Goal: Transaction & Acquisition: Purchase product/service

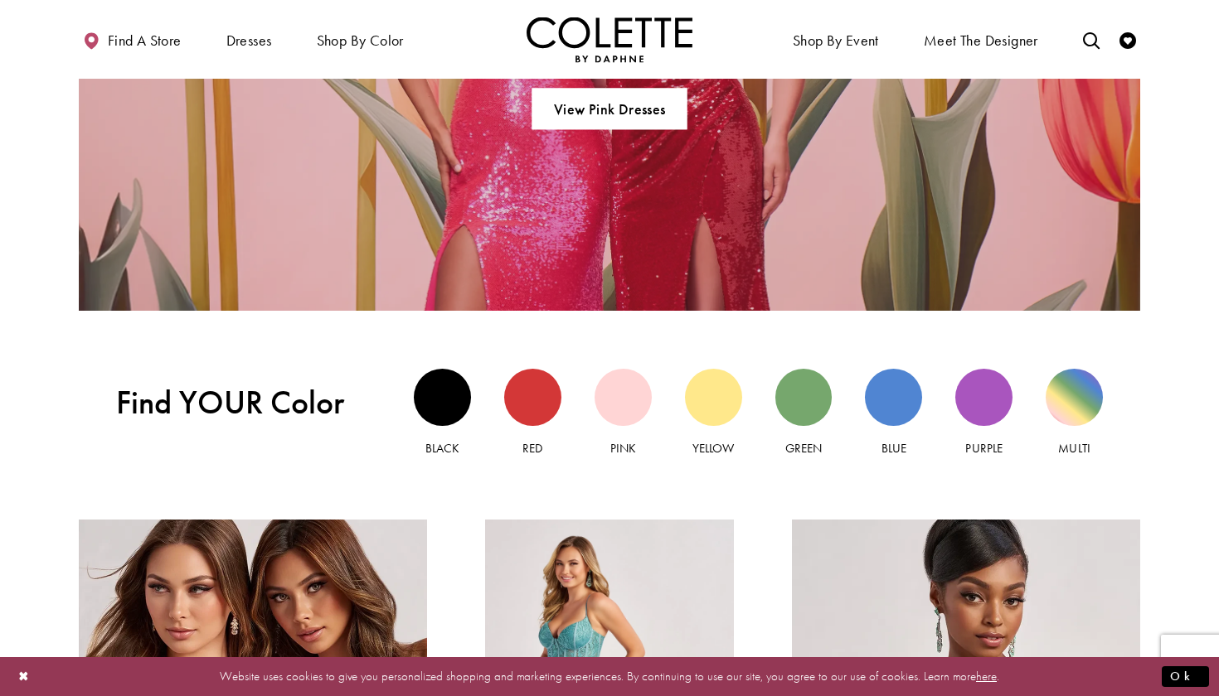
scroll to position [1347, 0]
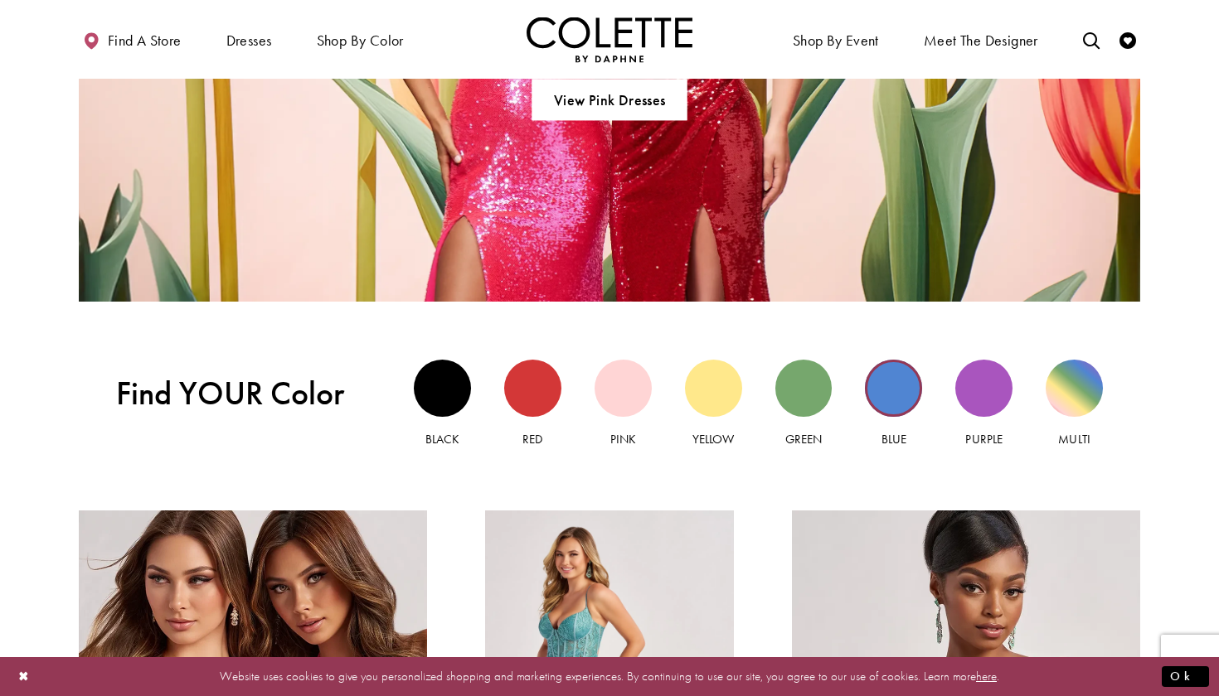
click at [914, 402] on div "Blue view" at bounding box center [893, 388] width 57 height 57
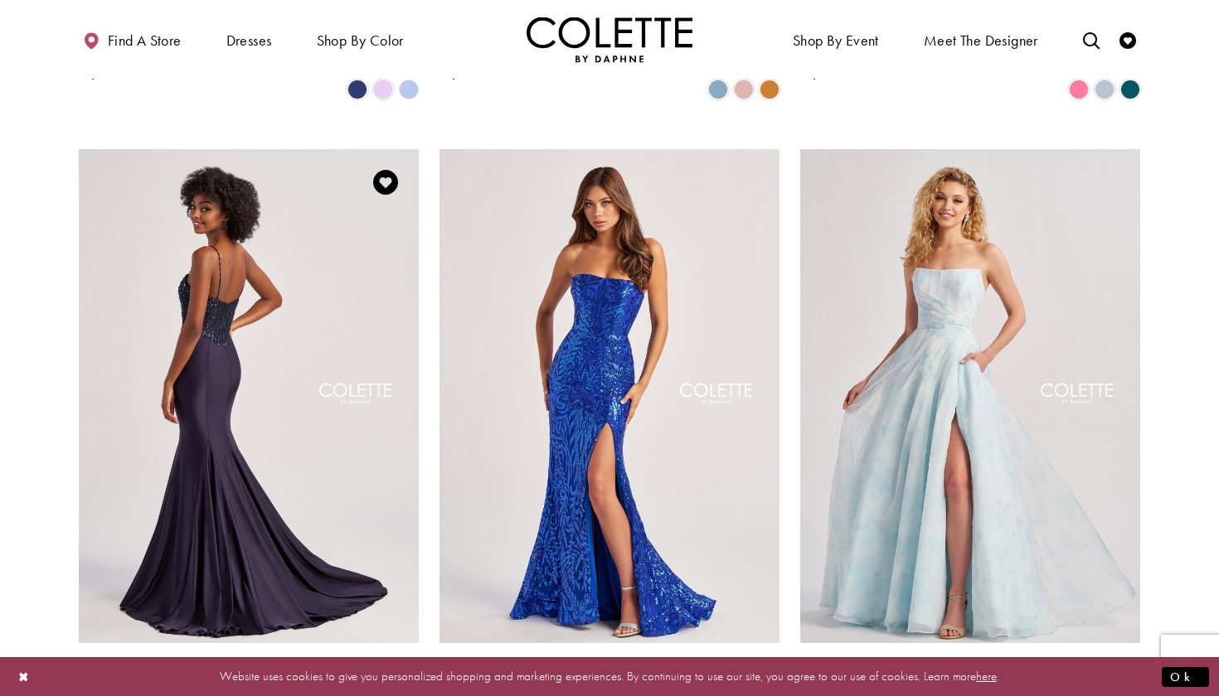
scroll to position [1345, 0]
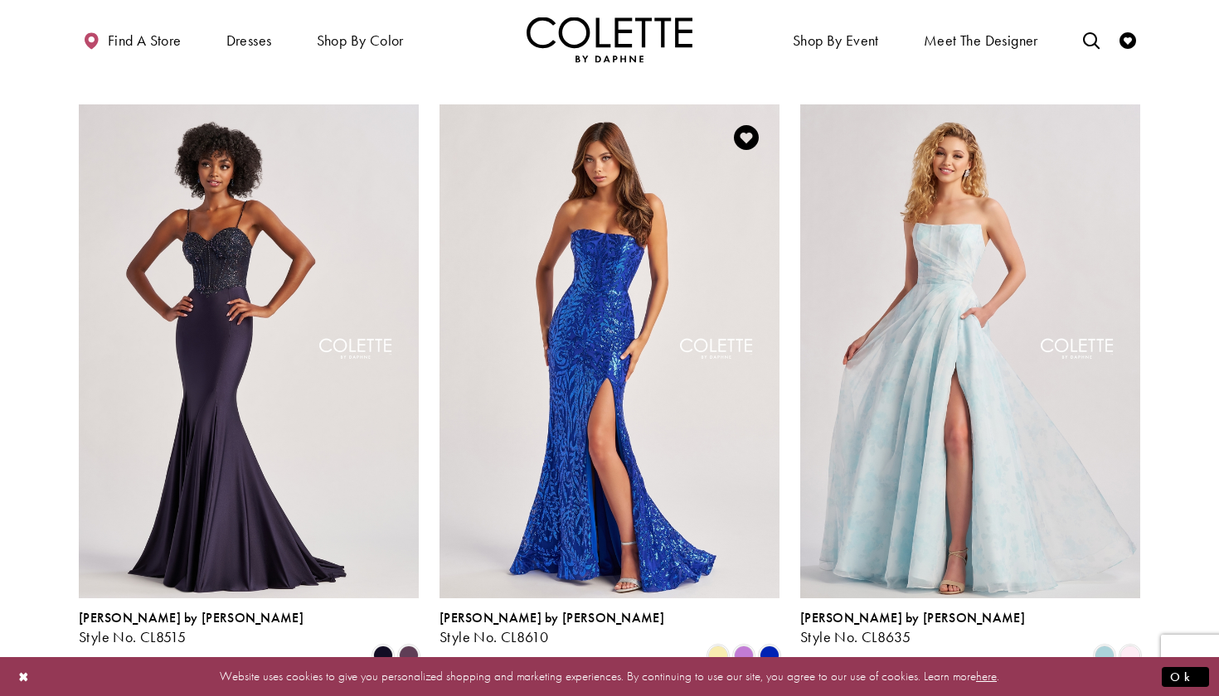
click at [517, 433] on img "Visit Colette by Daphne Style No. CL8610 Page" at bounding box center [609, 351] width 340 height 494
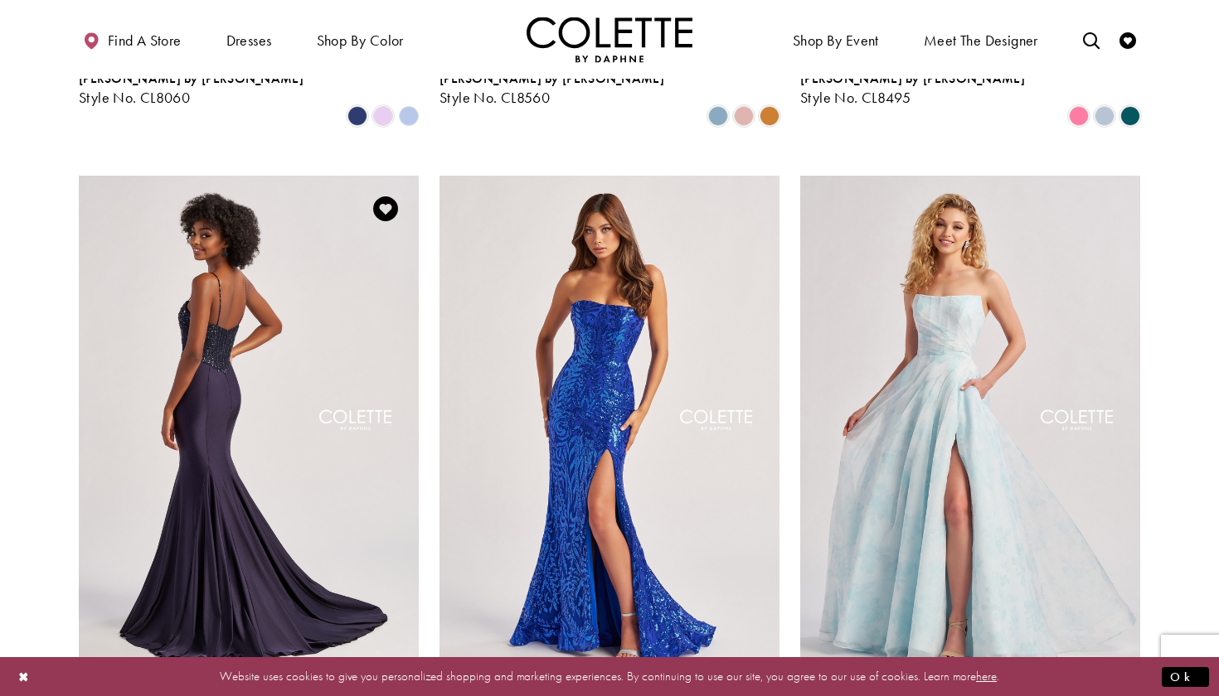
scroll to position [1271, 0]
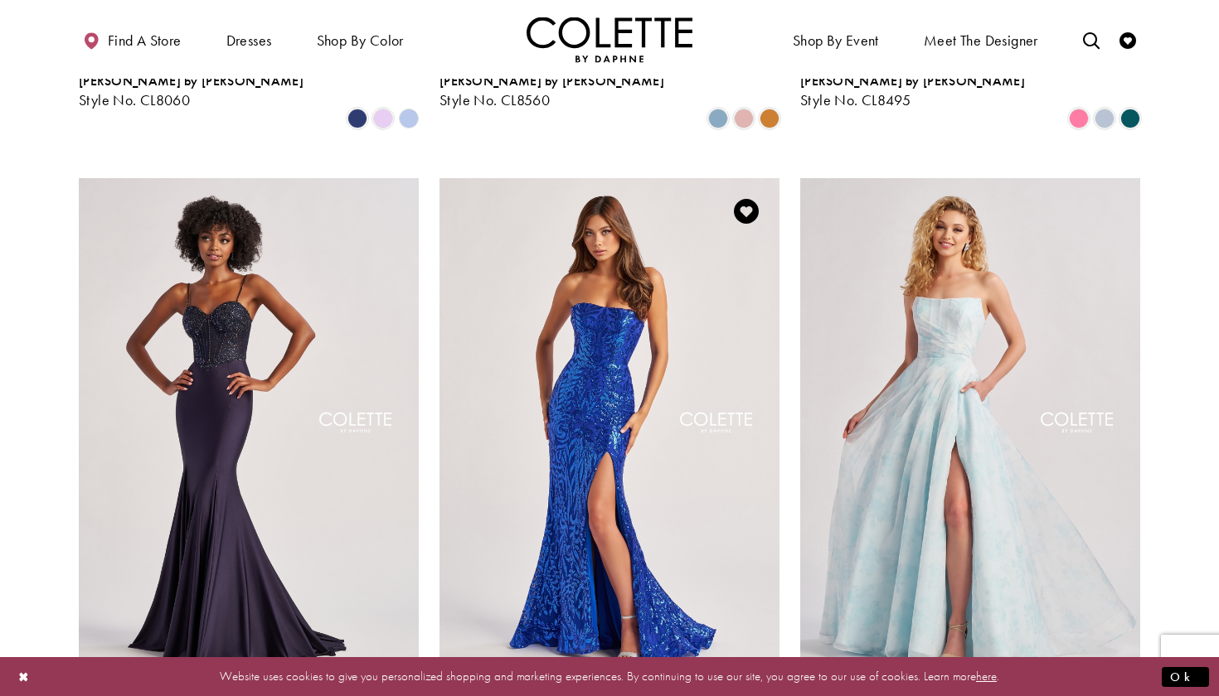
click at [733, 363] on img "Visit Colette by Daphne Style No. CL8610 Page" at bounding box center [609, 425] width 340 height 494
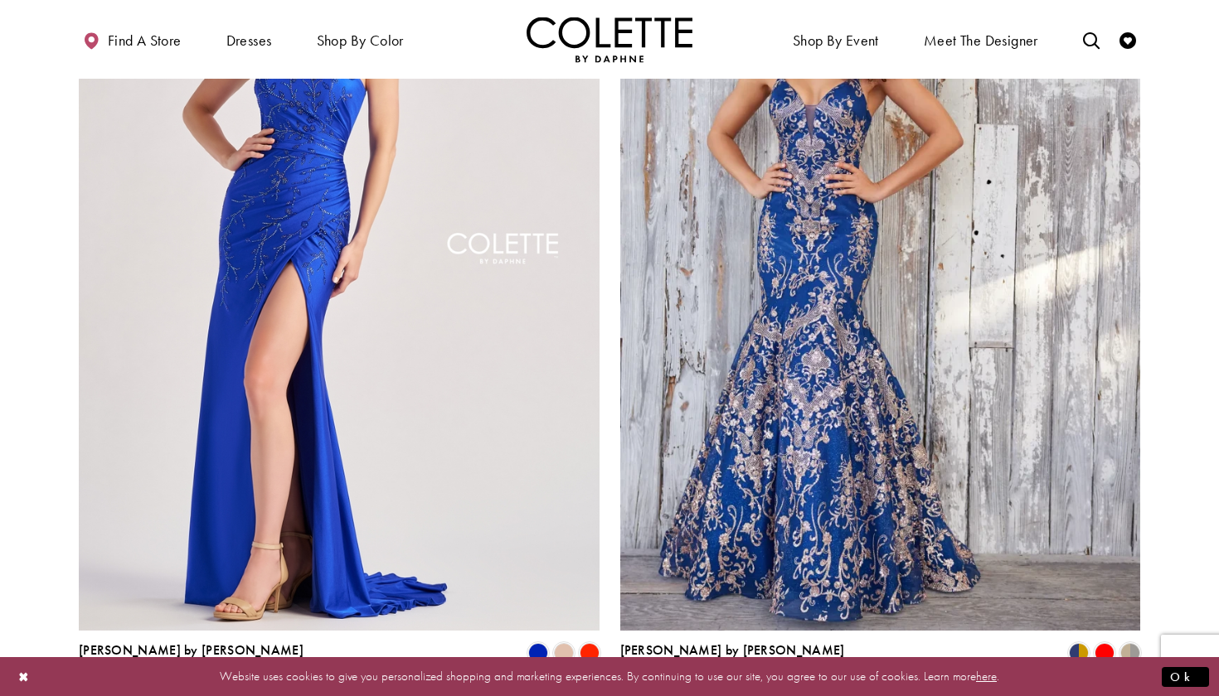
scroll to position [2795, 0]
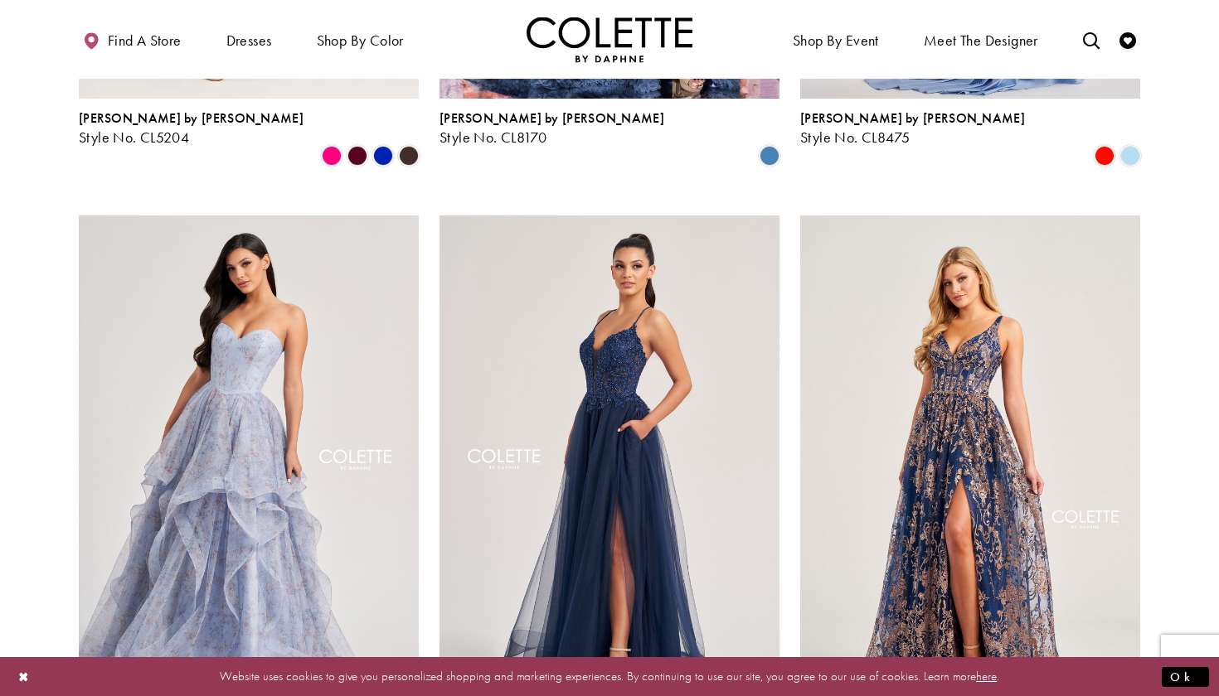
scroll to position [1854, 0]
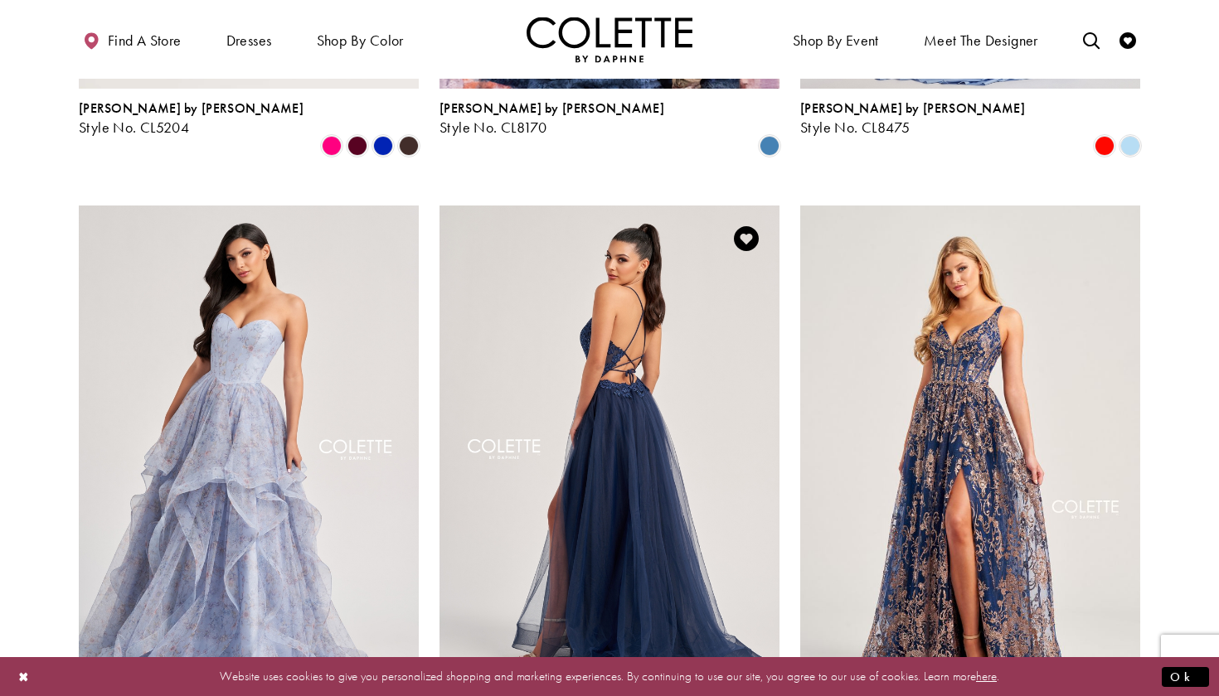
click at [732, 370] on img "Visit Colette by Daphne Style No. CL8320 Page" at bounding box center [609, 453] width 340 height 494
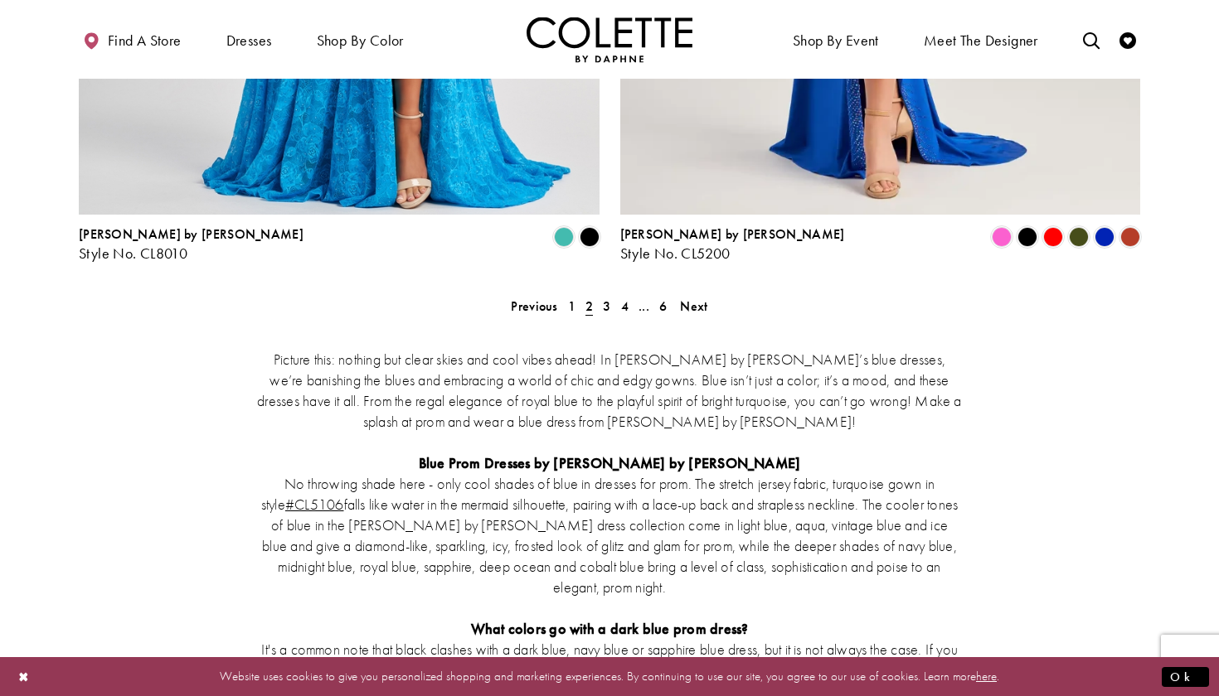
scroll to position [3245, 0]
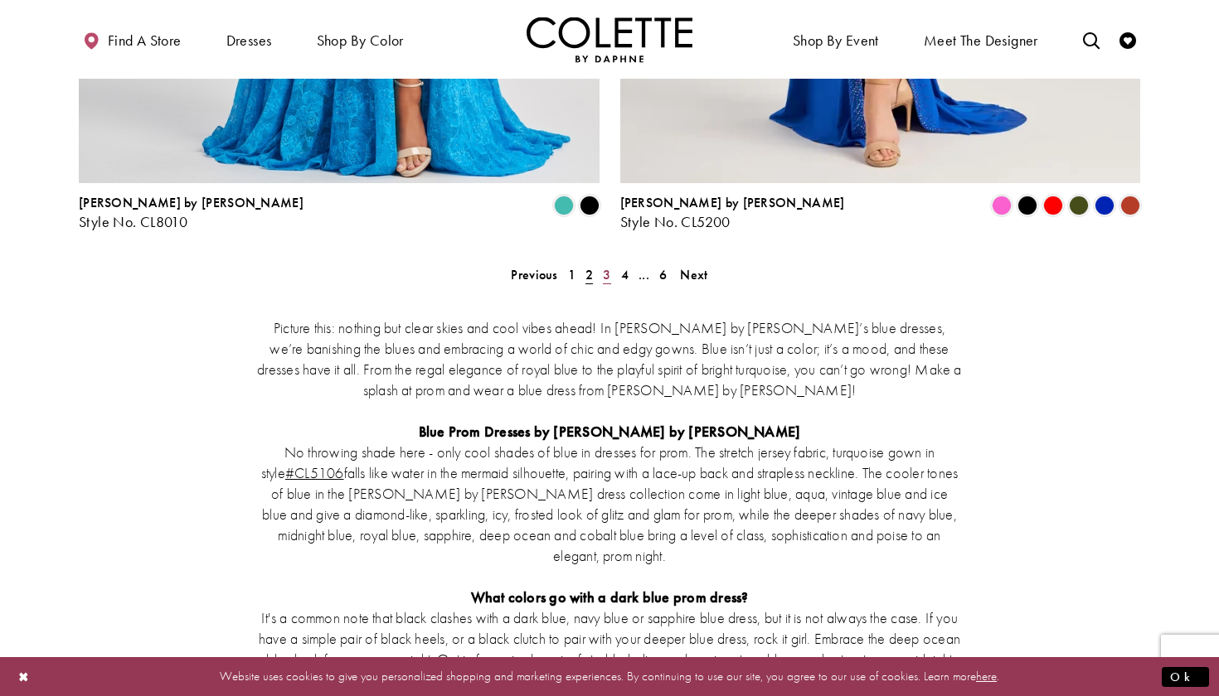
click at [608, 266] on span "3" at bounding box center [606, 274] width 7 height 17
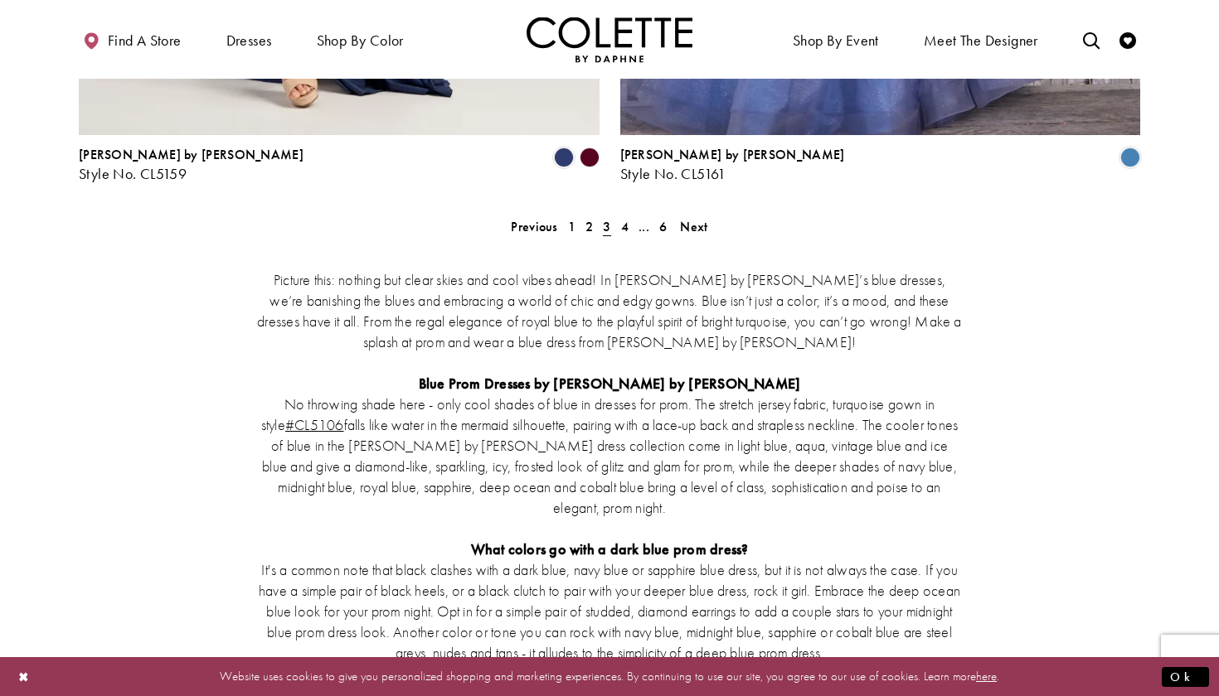
scroll to position [3223, 0]
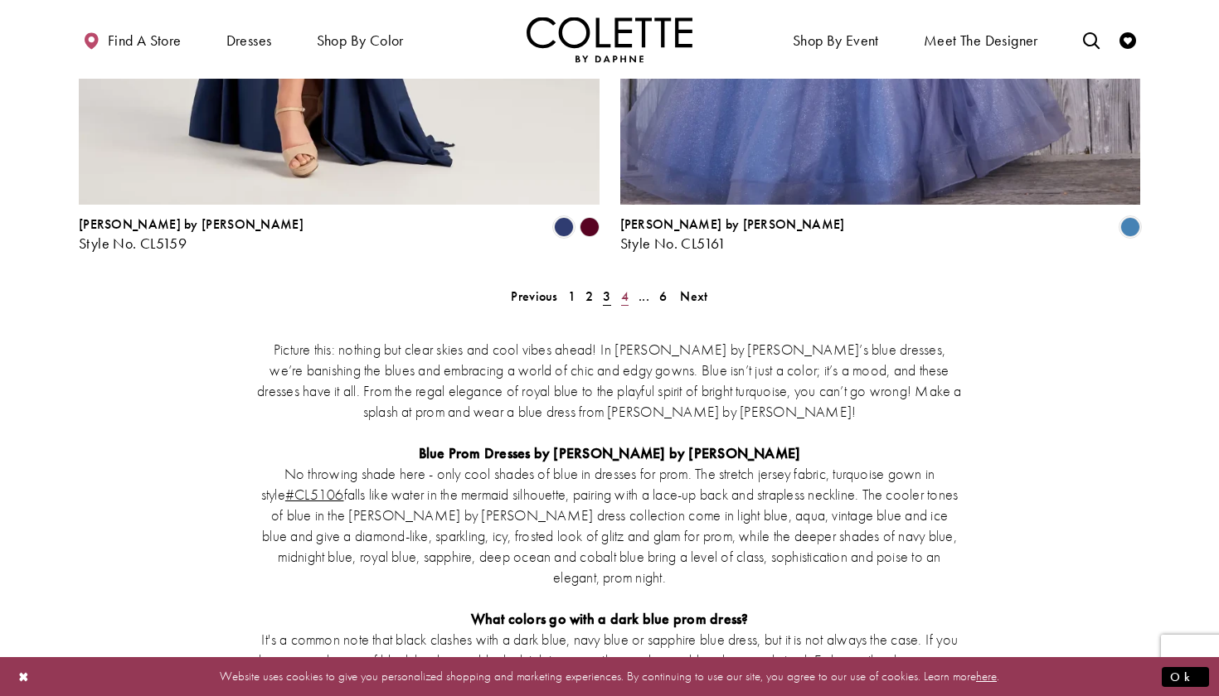
click at [623, 288] on span "4" at bounding box center [624, 296] width 7 height 17
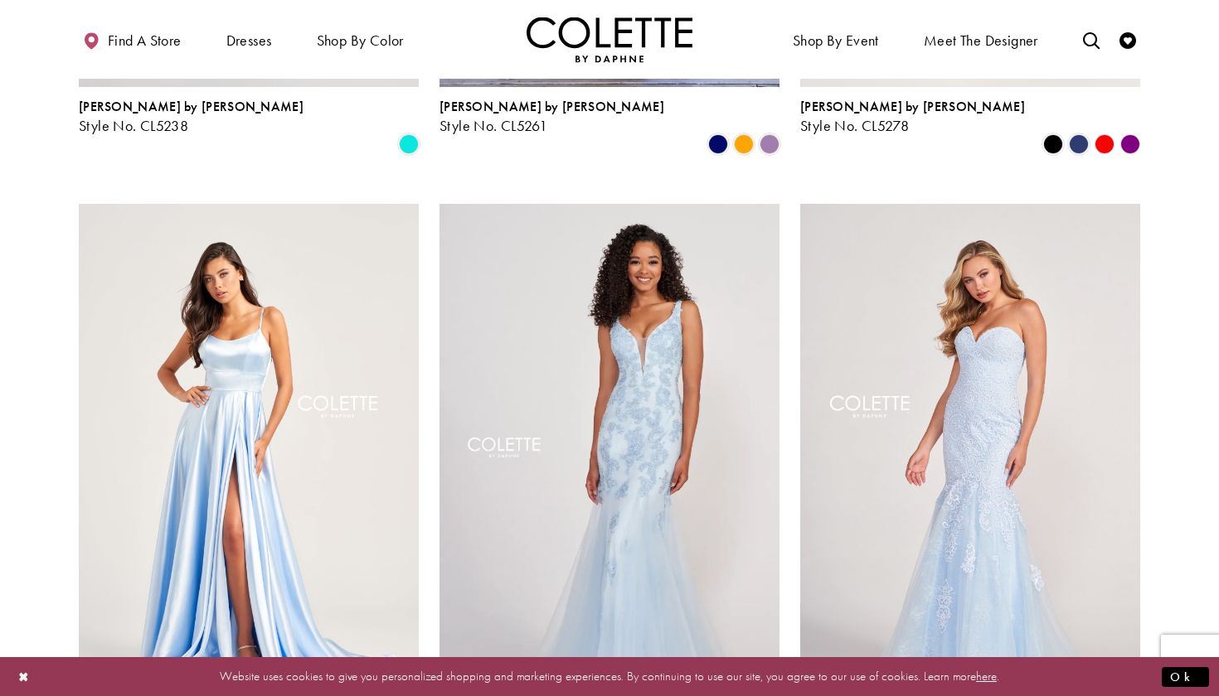
scroll to position [1247, 0]
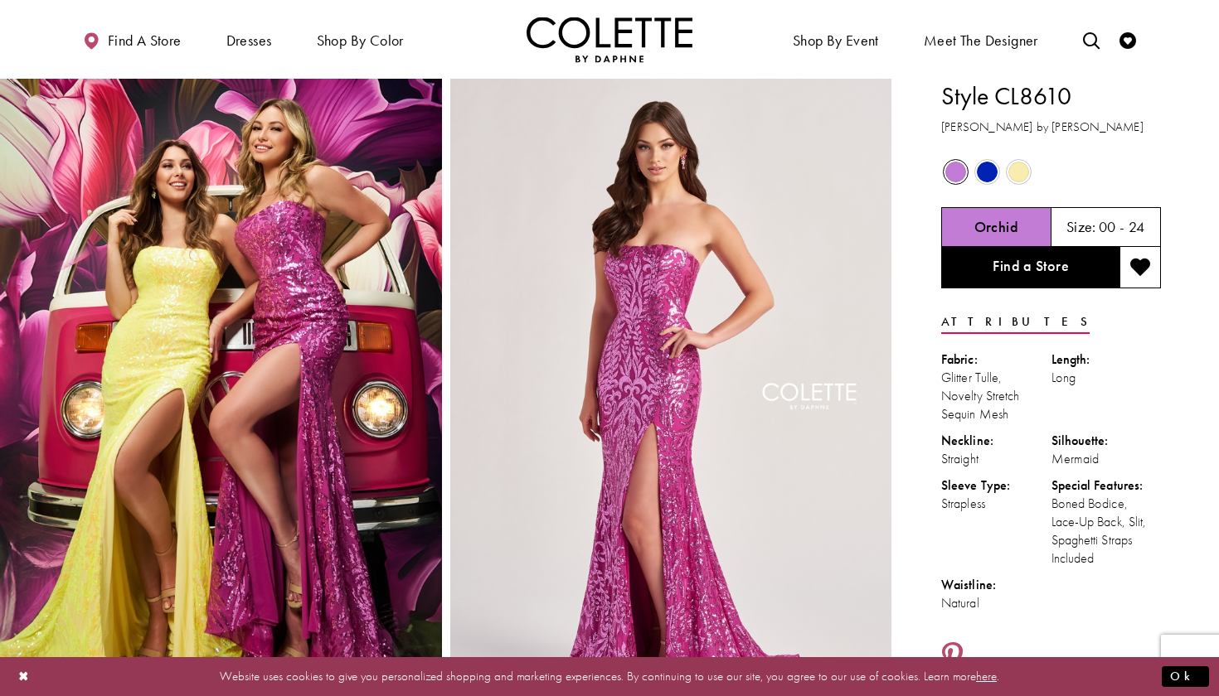
click at [980, 177] on span "Product color controls state depends on size chosen" at bounding box center [987, 172] width 21 height 21
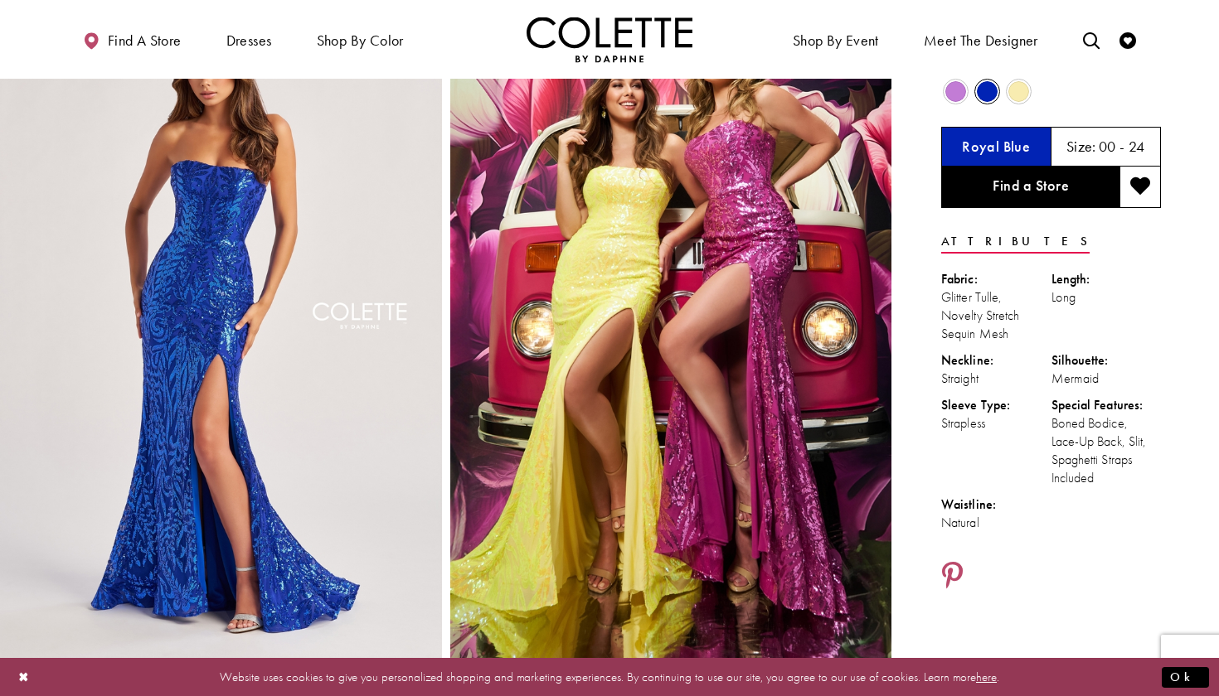
scroll to position [86, 0]
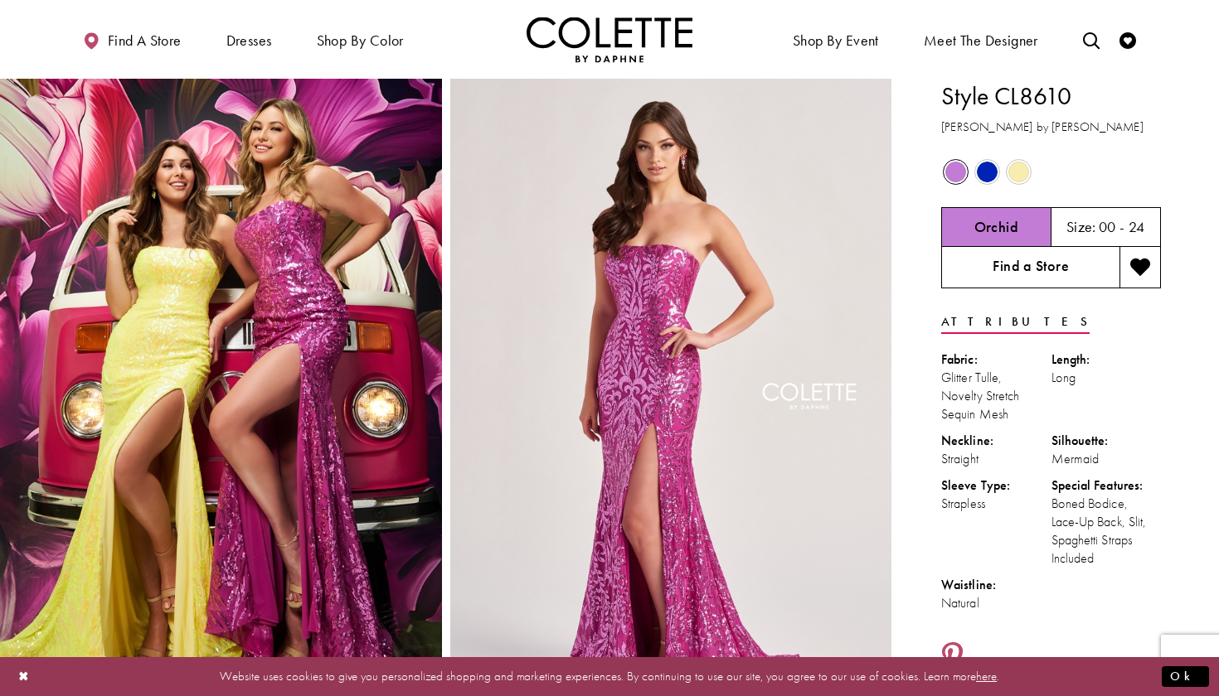
click at [996, 268] on link "Find a Store" at bounding box center [1030, 267] width 178 height 41
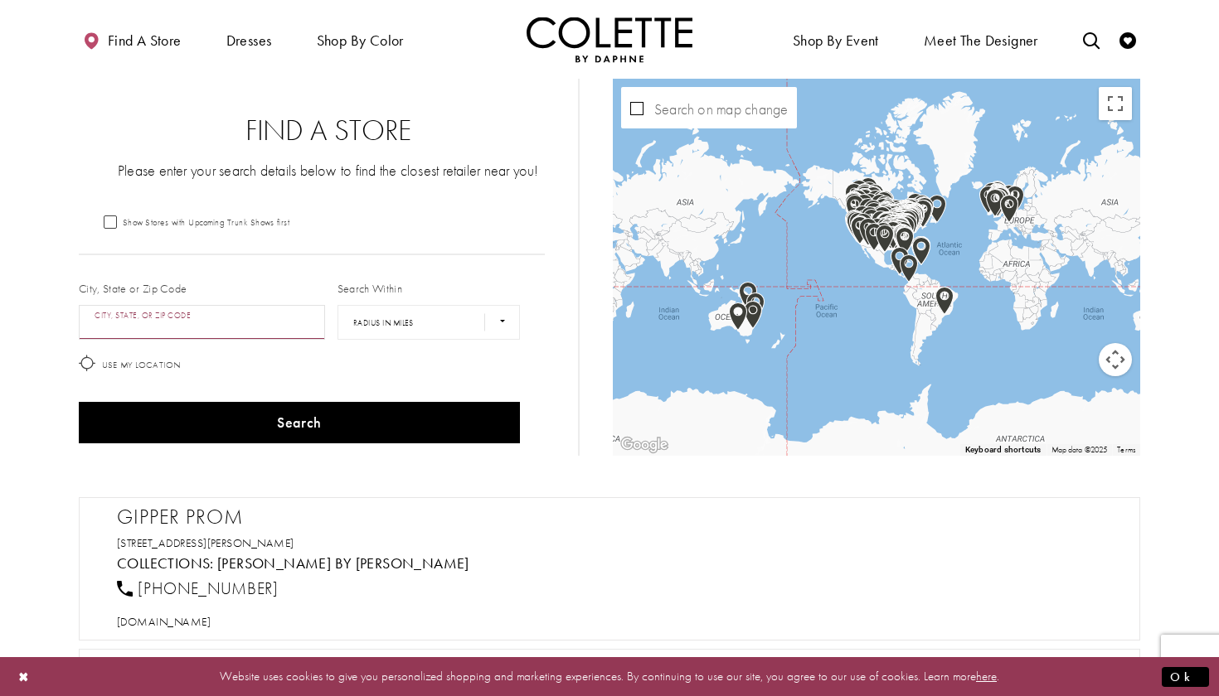
click at [228, 323] on input "City, State, or ZIP Code" at bounding box center [202, 322] width 246 height 35
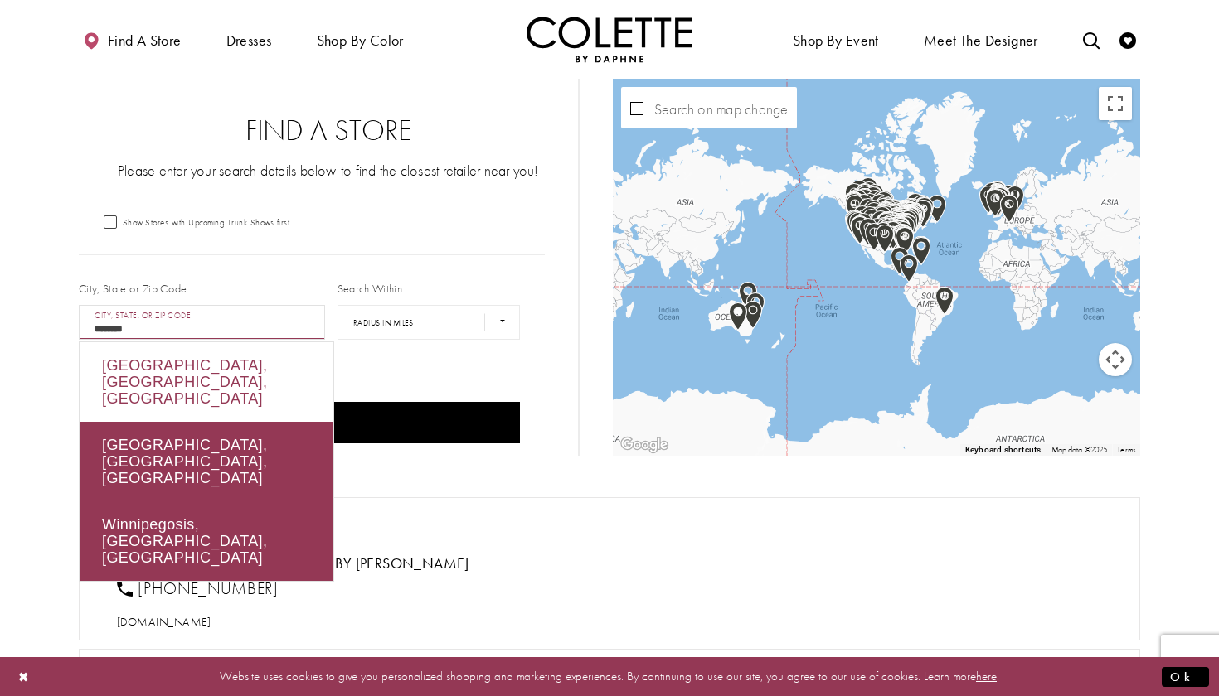
click at [270, 369] on div "Winnipeg, MB, Canada" at bounding box center [207, 382] width 254 height 80
type input "**********"
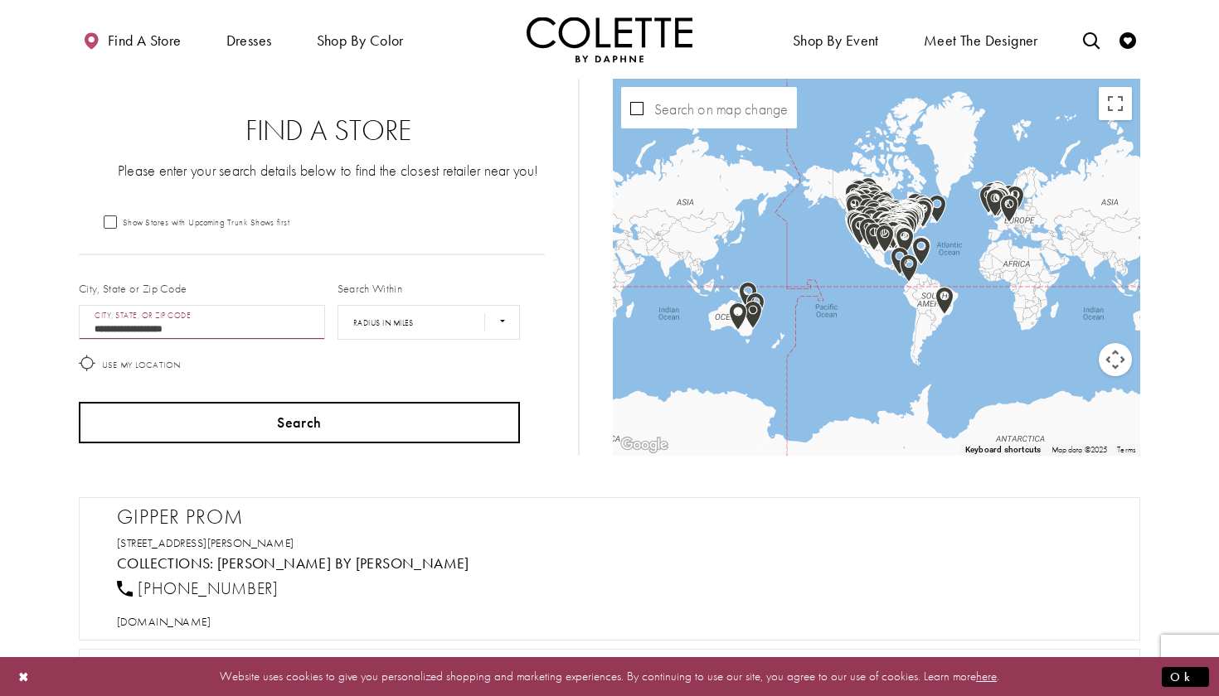
click at [300, 431] on button "Search" at bounding box center [299, 422] width 441 height 41
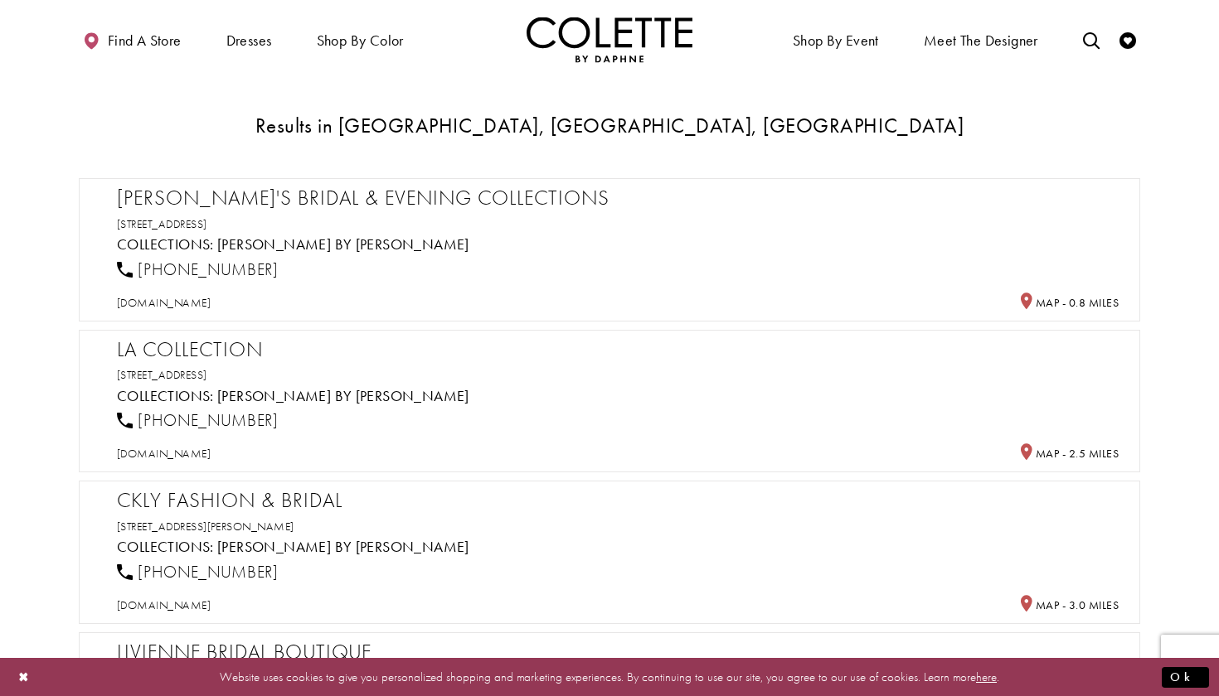
scroll to position [385, 0]
click at [597, 245] on h5 "Collections: Colette by Daphne" at bounding box center [617, 242] width 1001 height 17
click at [233, 187] on h2 "Stella's Bridal & Evening Collections" at bounding box center [617, 195] width 1001 height 25
click at [559, 242] on h5 "Collections: Colette by Daphne" at bounding box center [617, 242] width 1001 height 17
click at [635, 208] on div "Stella's Bridal & Evening Collections 516 Portage Ave, Winnipeg, MB R3C 0G2, Ca…" at bounding box center [617, 245] width 1001 height 125
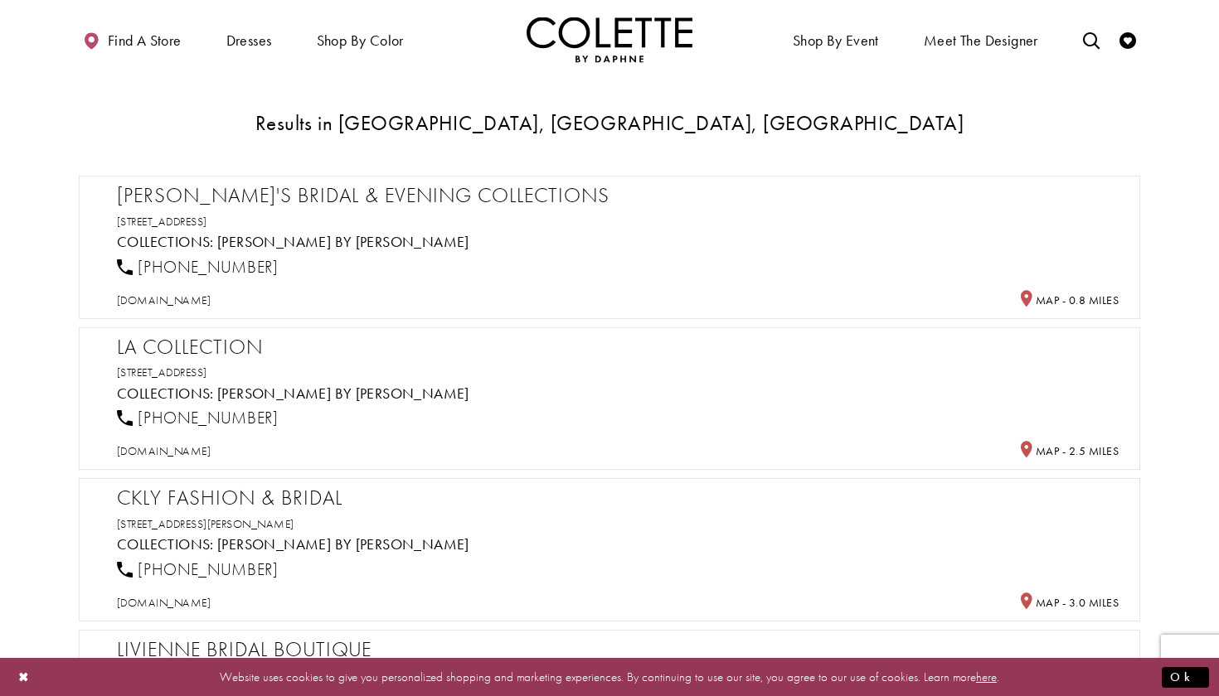
click at [394, 187] on h2 "Stella's Bridal & Evening Collections" at bounding box center [617, 195] width 1001 height 25
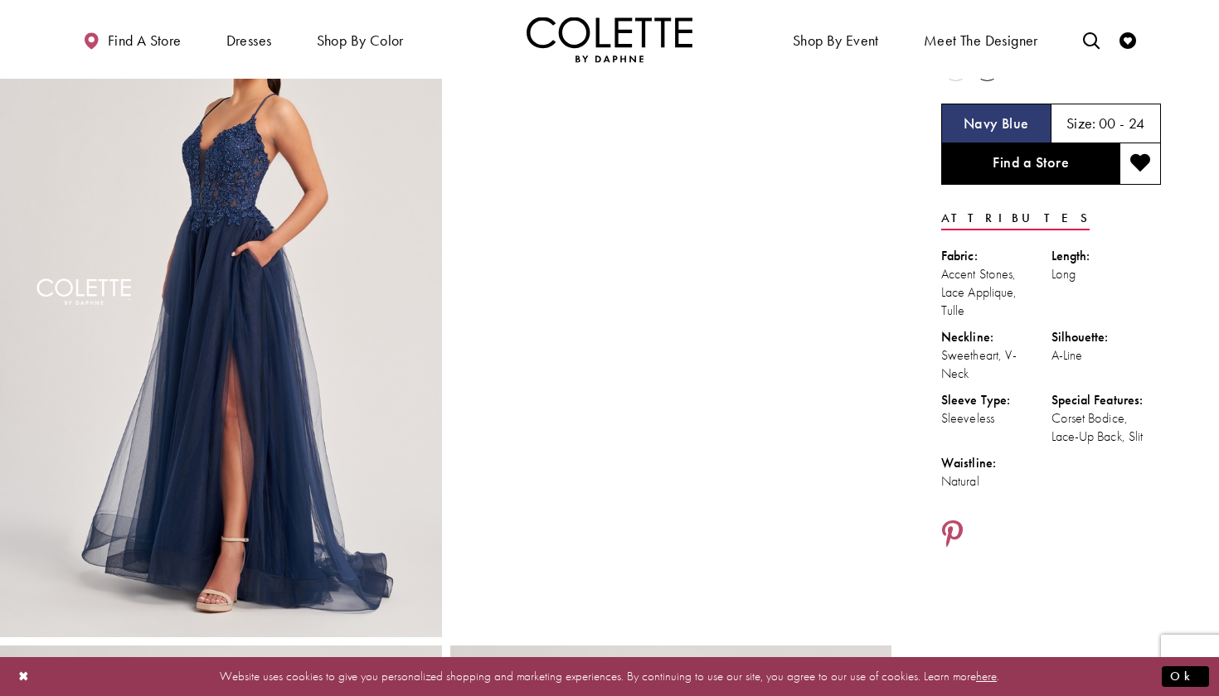
scroll to position [109, 0]
